Goal: Ask a question: Seek information or help from site administrators or community

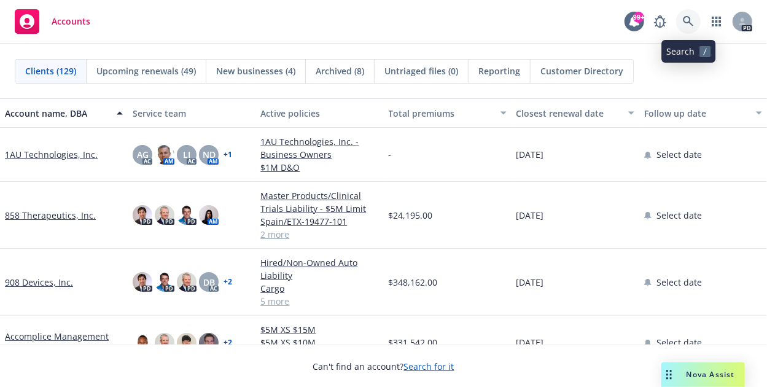
click at [687, 19] on icon at bounding box center [688, 21] width 11 height 11
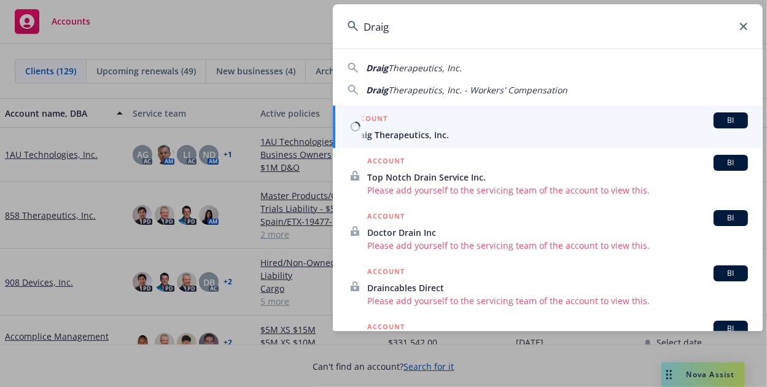
type input "Draig"
click at [447, 126] on div "ACCOUNT BI" at bounding box center [549, 120] width 398 height 16
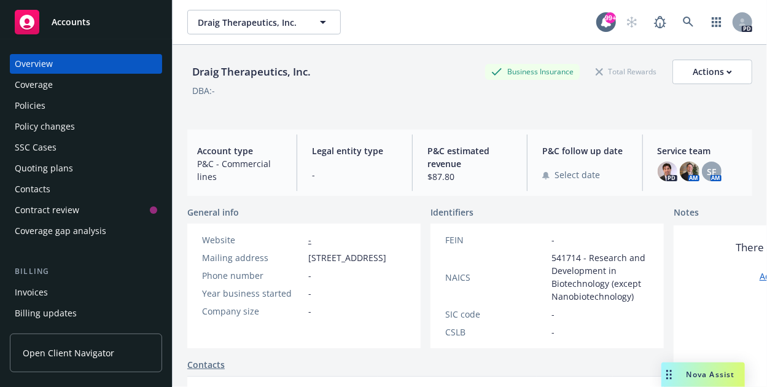
click at [36, 352] on span "Open Client Navigator" at bounding box center [68, 352] width 91 height 13
click at [696, 370] on span "Nova Assist" at bounding box center [710, 374] width 48 height 10
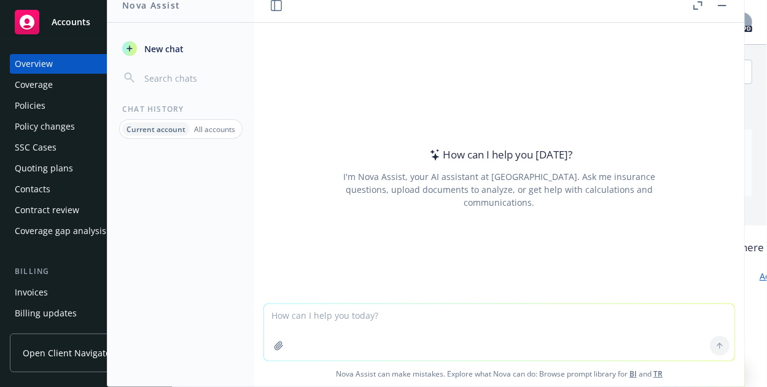
click at [661, 362] on button "Nova Assist" at bounding box center [702, 374] width 83 height 25
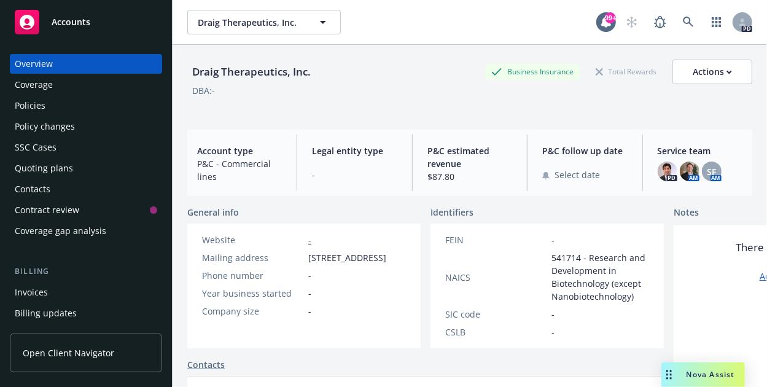
click at [700, 366] on div "Nova Assist" at bounding box center [702, 374] width 83 height 25
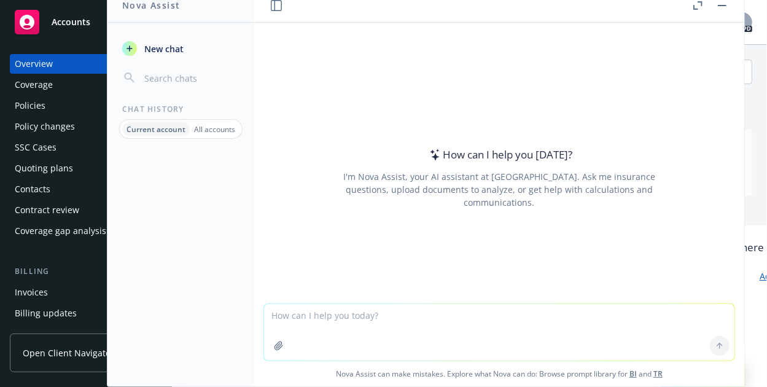
click at [277, 313] on textarea at bounding box center [499, 332] width 470 height 56
type textarea "how do I send a link to Navigator to a client"
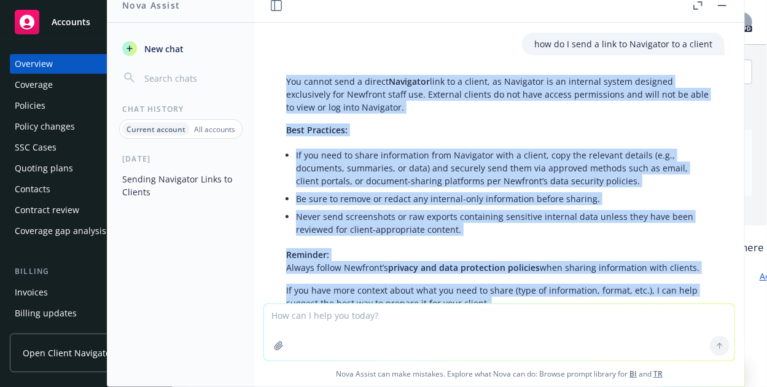
drag, startPoint x: 713, startPoint y: 58, endPoint x: 422, endPoint y: 306, distance: 382.3
click at [422, 306] on div "how do I send a link to Navigator to a client You cannot send a direct Navigato…" at bounding box center [499, 204] width 490 height 363
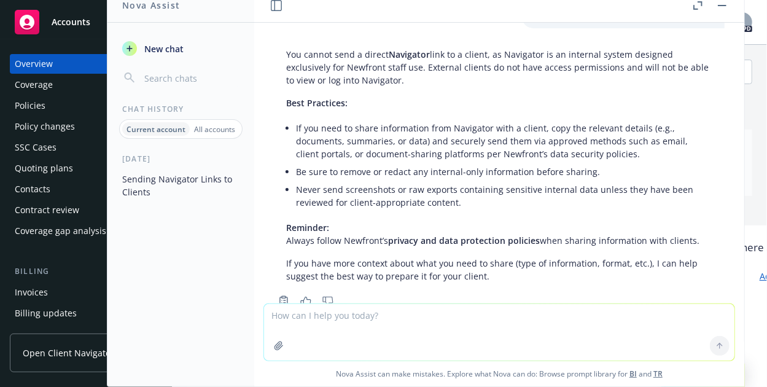
click at [309, 316] on textarea at bounding box center [499, 332] width 470 height 56
type textarea "how do I send a link to the Navigator portal to a client"
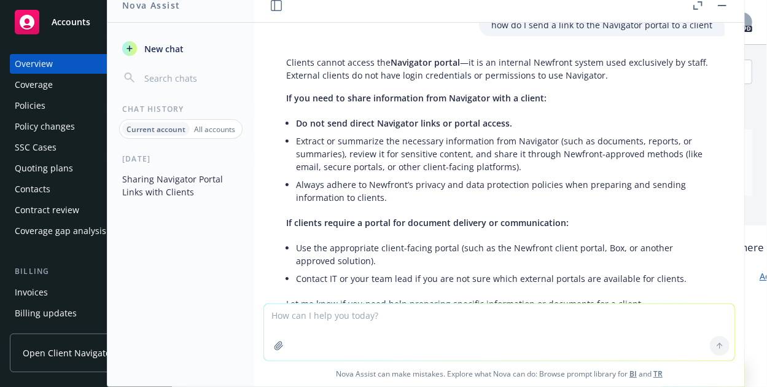
scroll to position [400, 0]
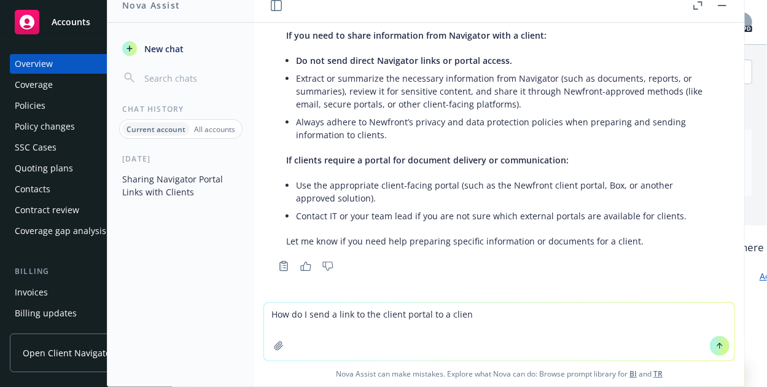
type textarea "How do I send a link to the client portal to a client"
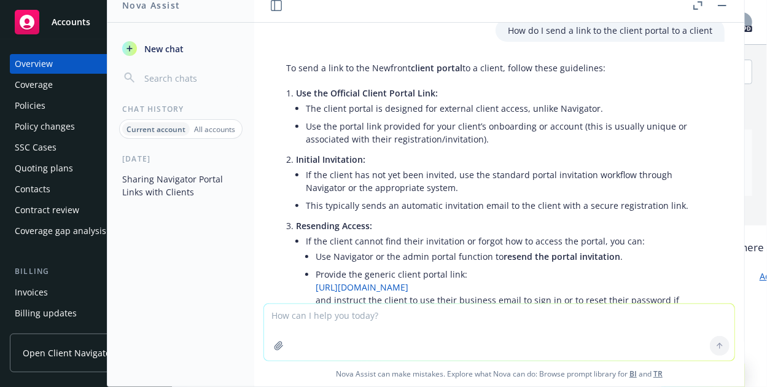
scroll to position [680, 0]
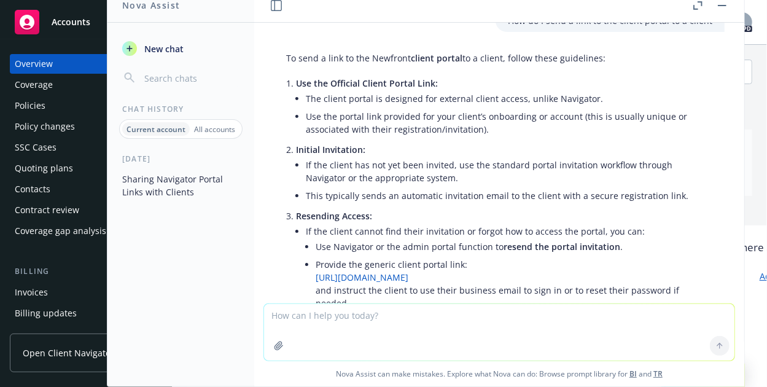
click at [397, 276] on link "[URL][DOMAIN_NAME]" at bounding box center [362, 277] width 93 height 12
click at [59, 62] on div "Overview" at bounding box center [86, 64] width 142 height 20
click at [42, 88] on div "Coverage" at bounding box center [34, 85] width 38 height 20
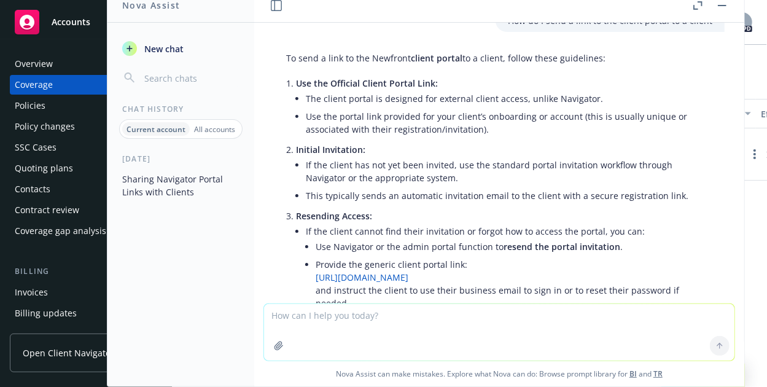
click at [22, 106] on div "Policies" at bounding box center [30, 106] width 31 height 20
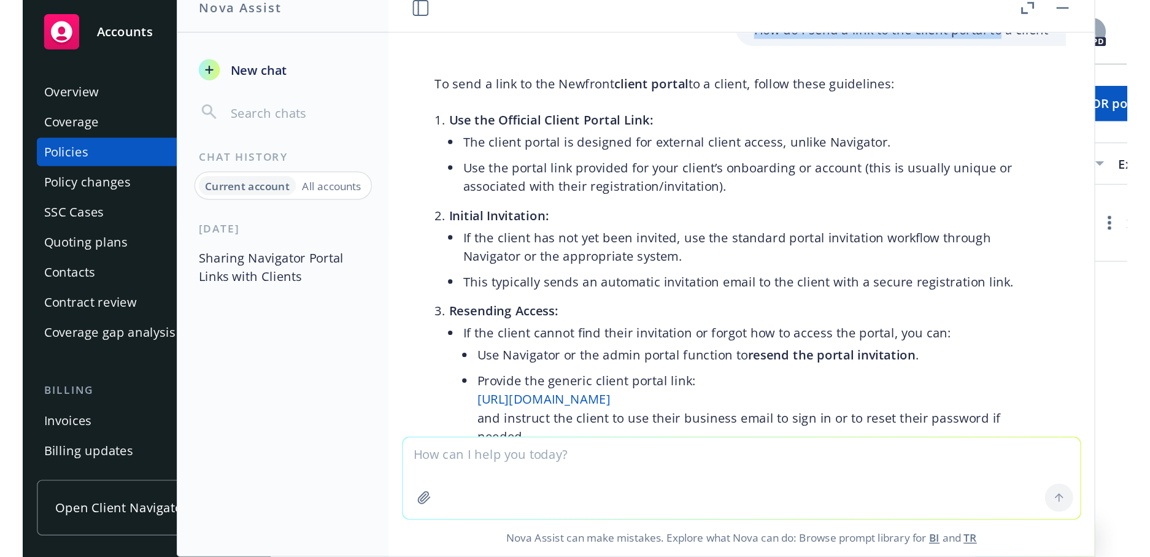
scroll to position [664, 0]
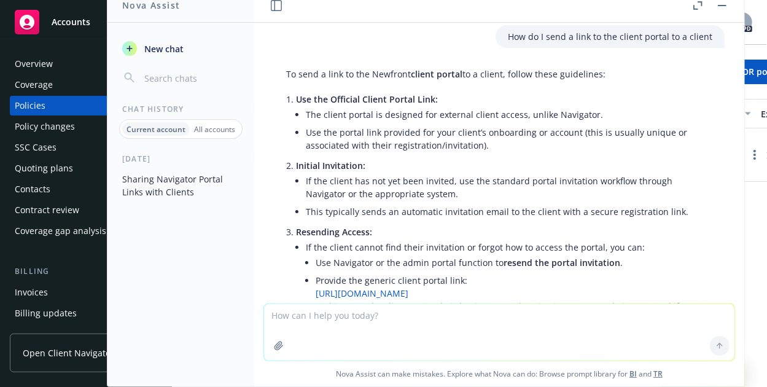
click at [663, 41] on p "How do I send a link to the client portal to a client" at bounding box center [610, 36] width 204 height 13
